Goal: Complete application form

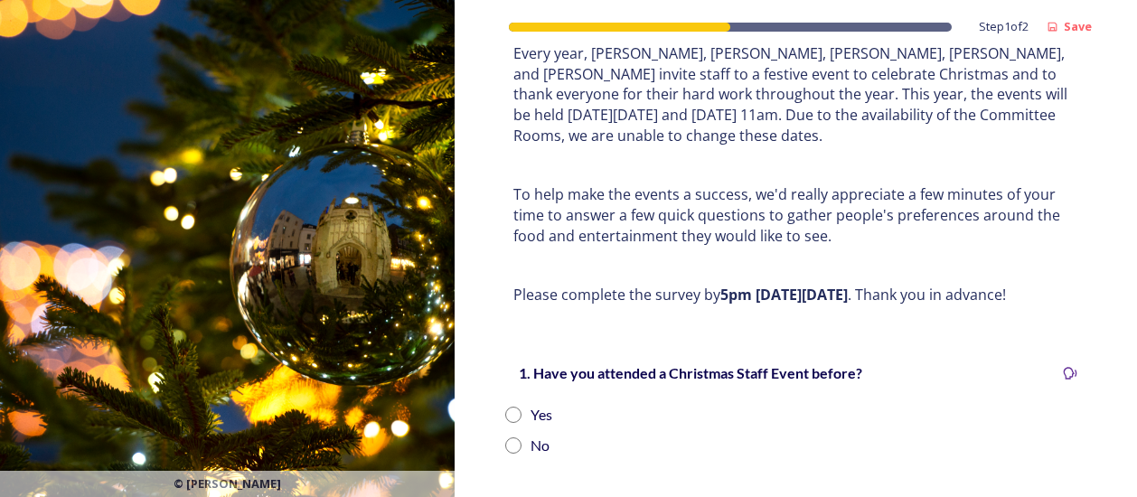
scroll to position [193, 0]
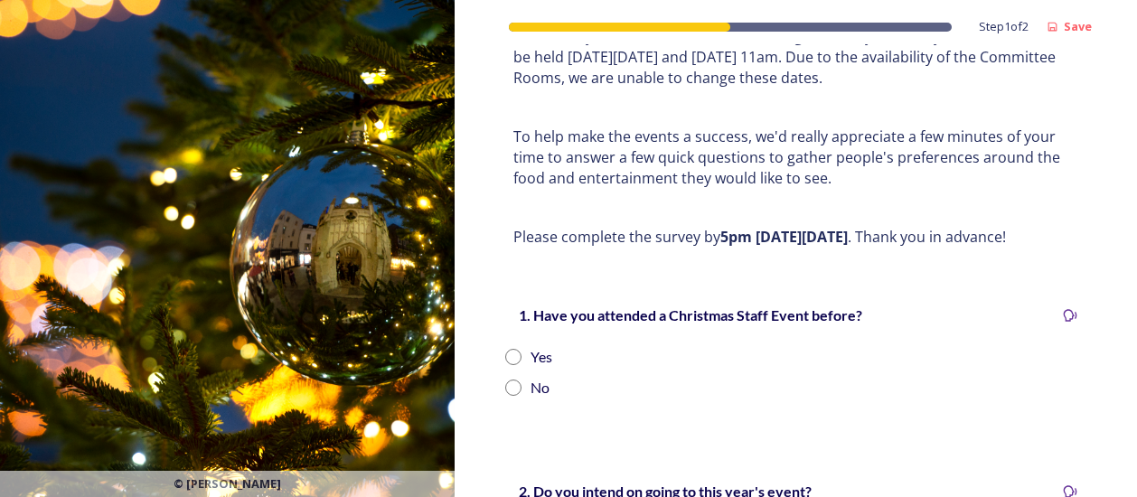
click at [505, 380] on input "radio" at bounding box center [513, 388] width 16 height 16
radio input "true"
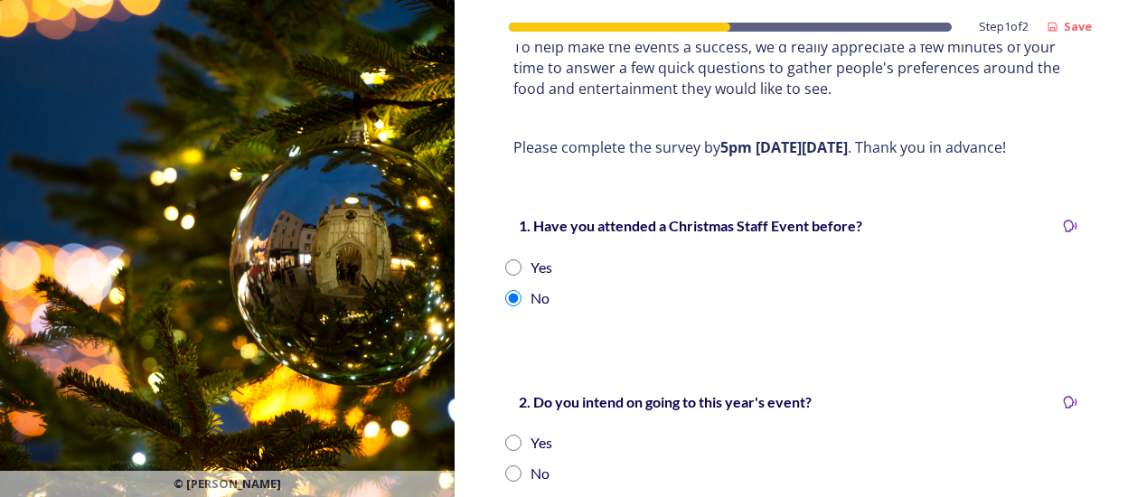
scroll to position [474, 0]
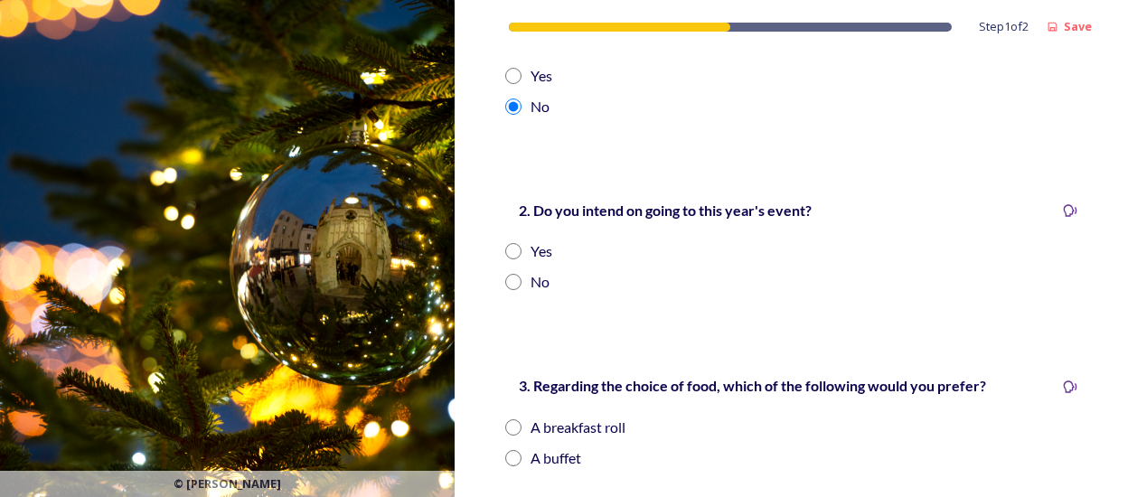
click at [516, 250] on input "radio" at bounding box center [513, 251] width 16 height 16
radio input "true"
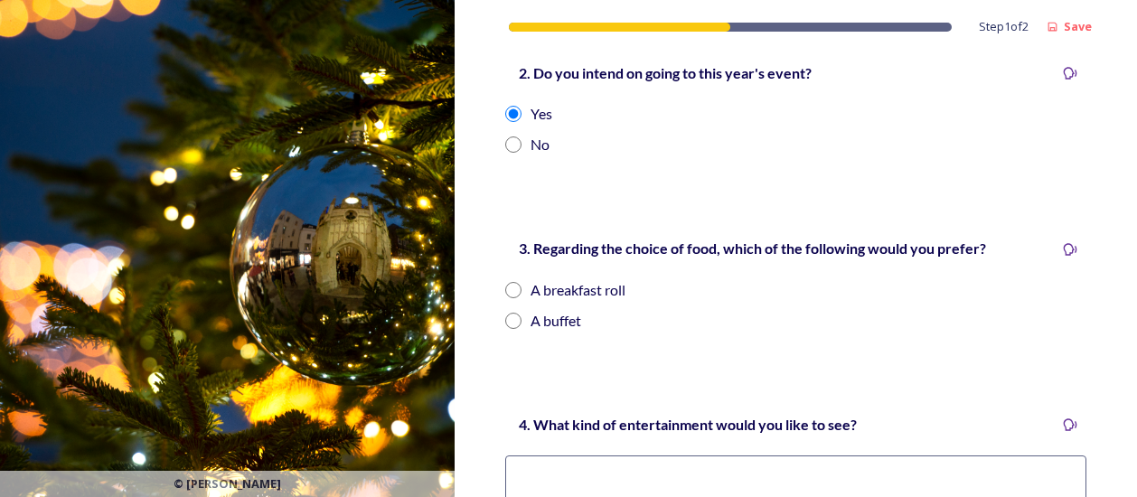
scroll to position [616, 0]
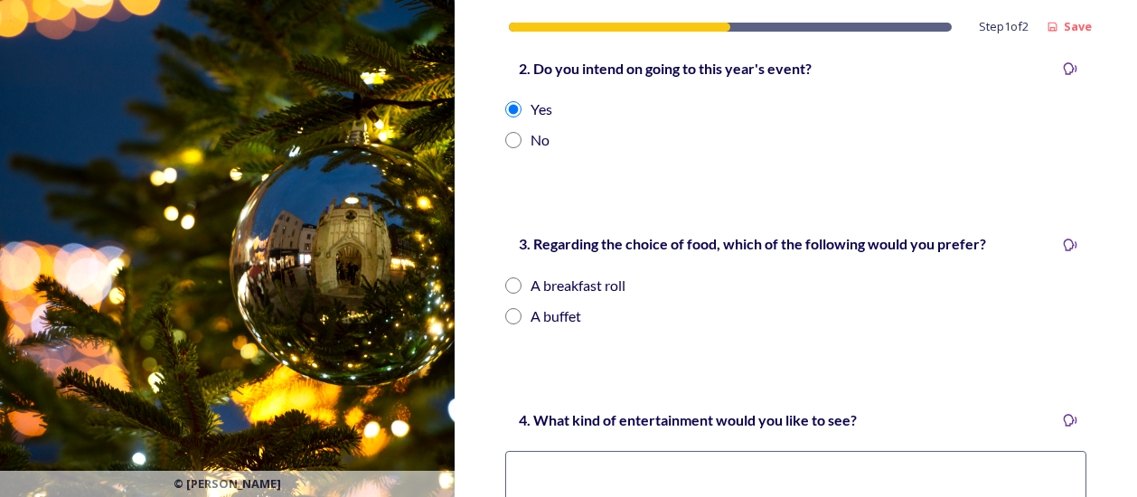
click at [515, 315] on input "radio" at bounding box center [513, 316] width 16 height 16
radio input "true"
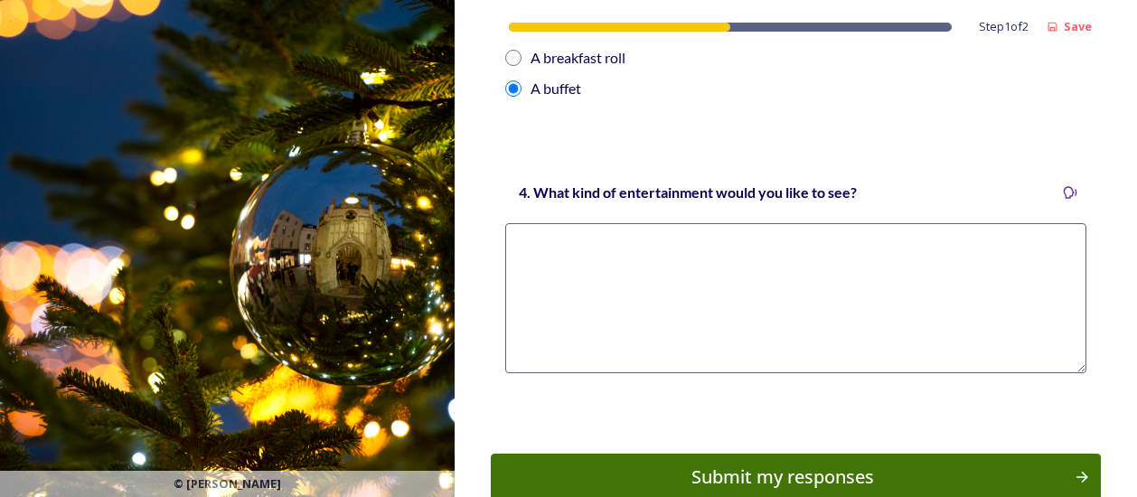
scroll to position [844, 0]
click at [673, 278] on textarea at bounding box center [795, 298] width 581 height 150
type textarea "Live music or a DJ, maybe have duke box?"
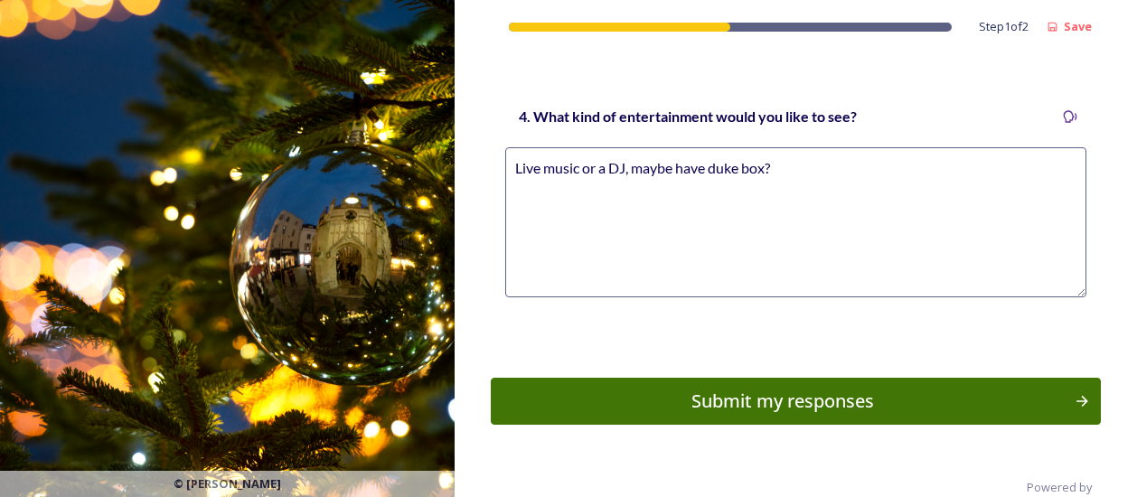
scroll to position [919, 0]
click at [810, 400] on div "Submit my responses" at bounding box center [783, 401] width 570 height 27
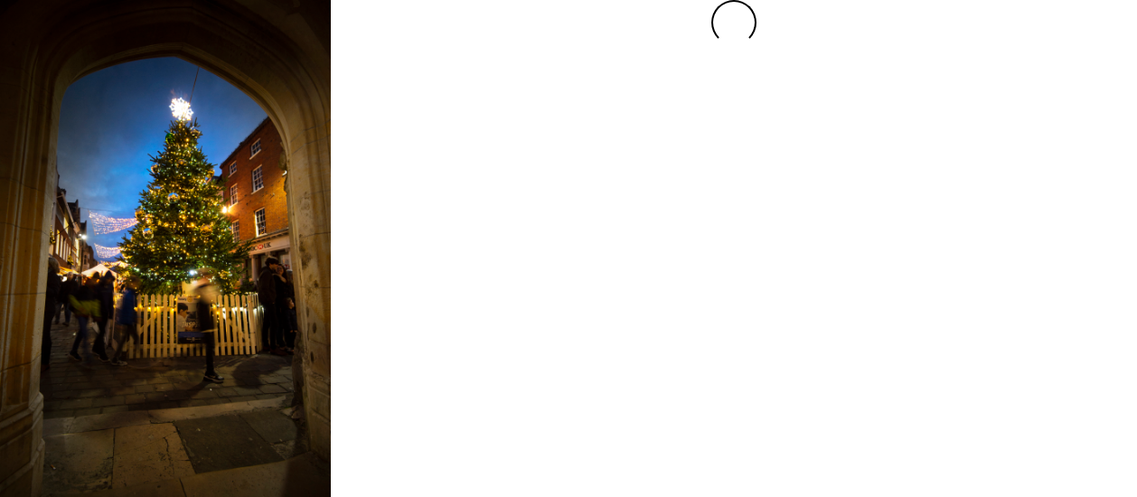
scroll to position [0, 0]
